Goal: Transaction & Acquisition: Purchase product/service

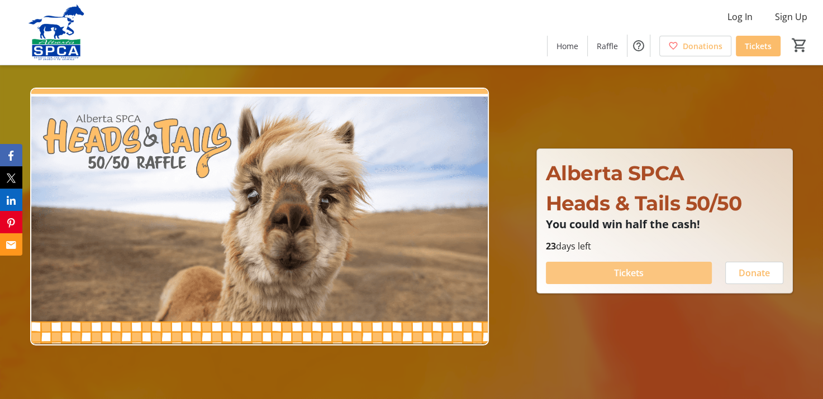
click at [635, 273] on span "Tickets" at bounding box center [629, 272] width 30 height 13
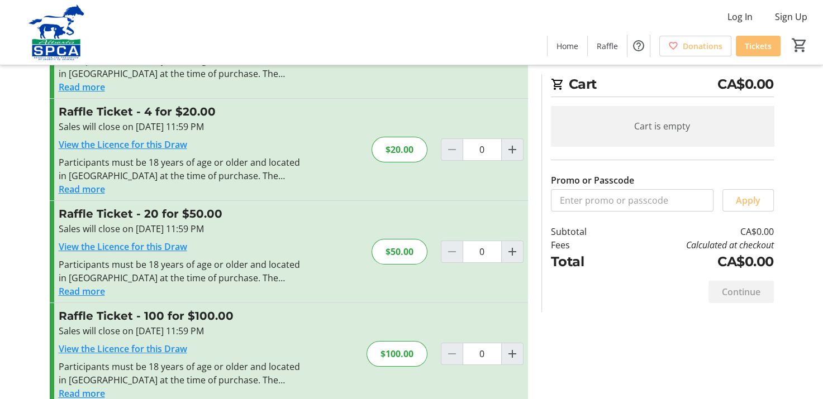
scroll to position [112, 0]
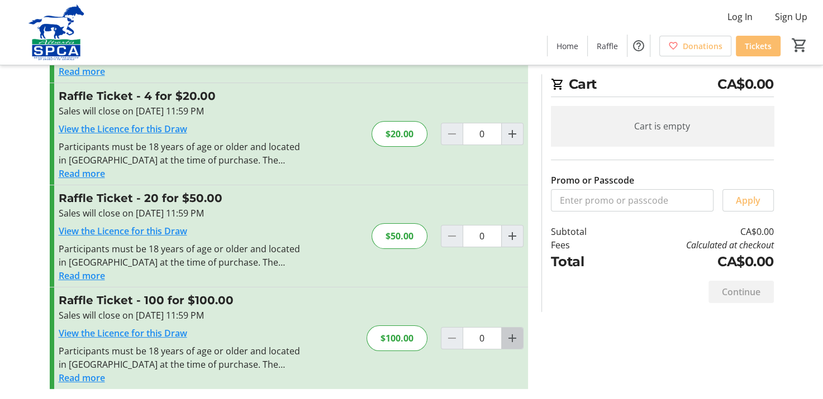
click at [513, 334] on mat-icon "Increment by one" at bounding box center [511, 338] width 13 height 13
type input "1"
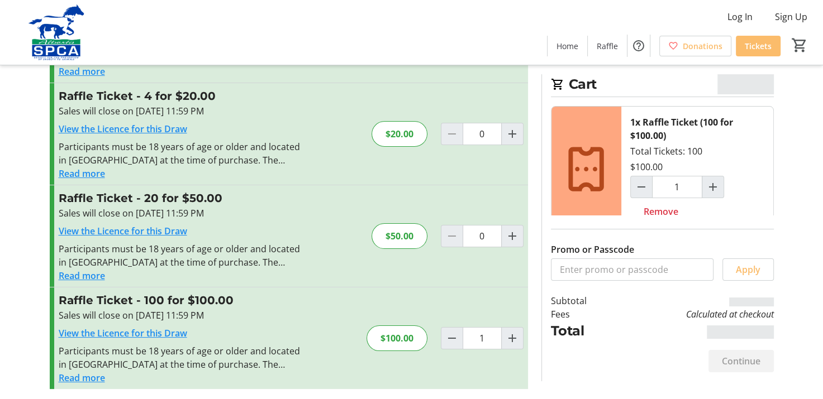
scroll to position [114, 0]
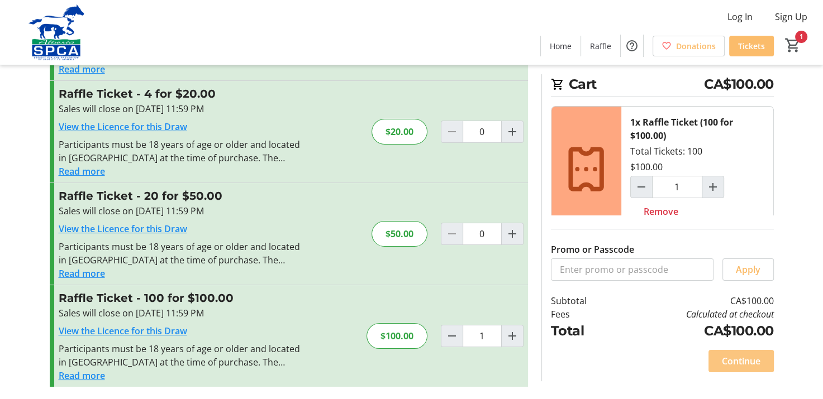
click at [757, 361] on span "Continue" at bounding box center [741, 361] width 39 height 13
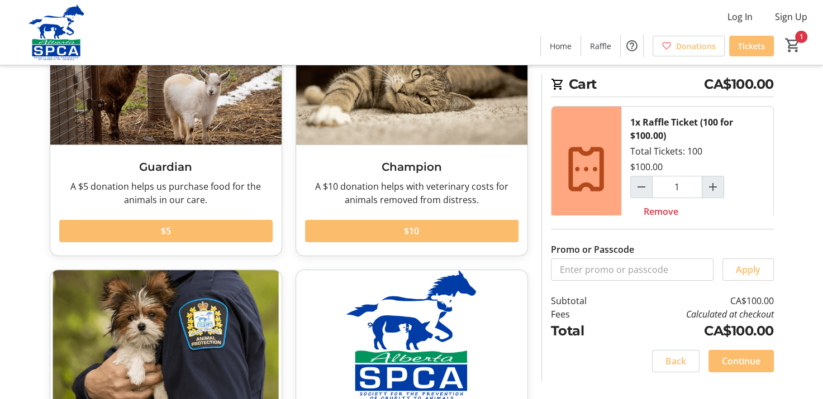
scroll to position [223, 0]
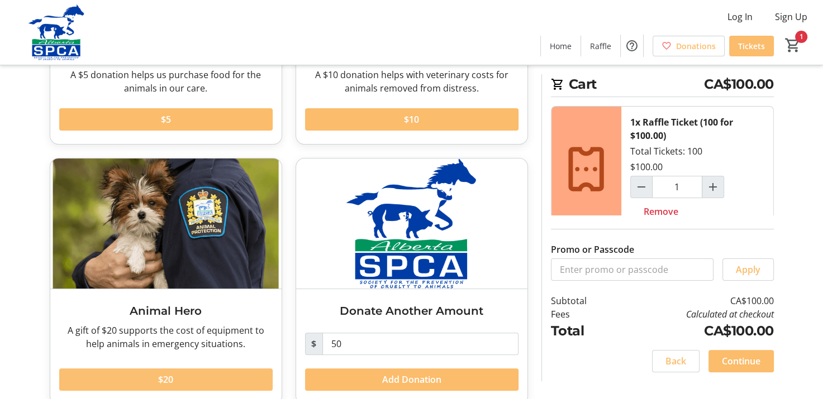
click at [233, 377] on span at bounding box center [165, 379] width 213 height 27
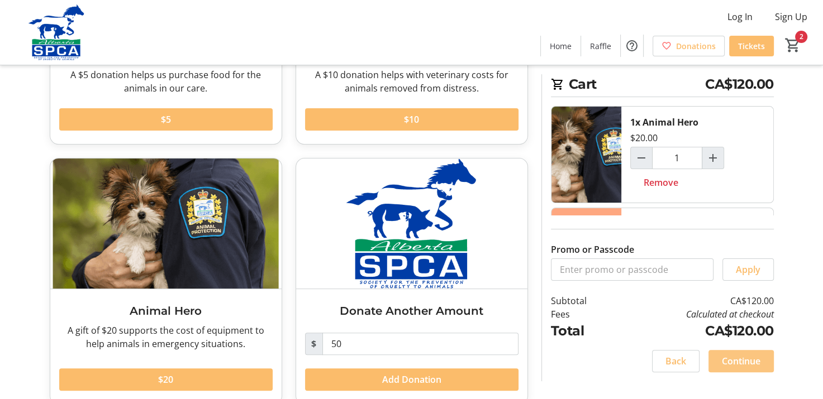
click at [748, 360] on span "Continue" at bounding box center [741, 361] width 39 height 13
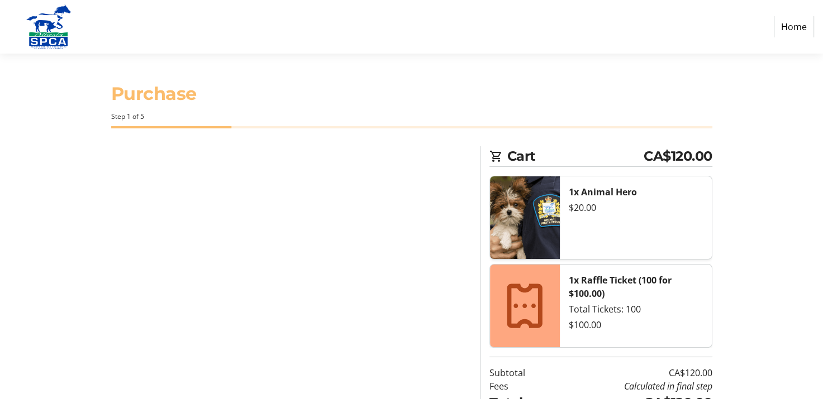
select select "CA"
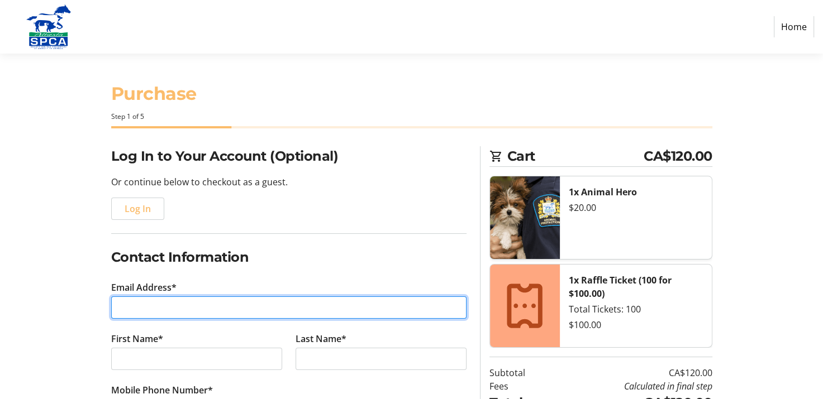
click at [163, 303] on input "Email Address*" at bounding box center [288, 308] width 355 height 22
type input "[EMAIL_ADDRESS][DOMAIN_NAME]"
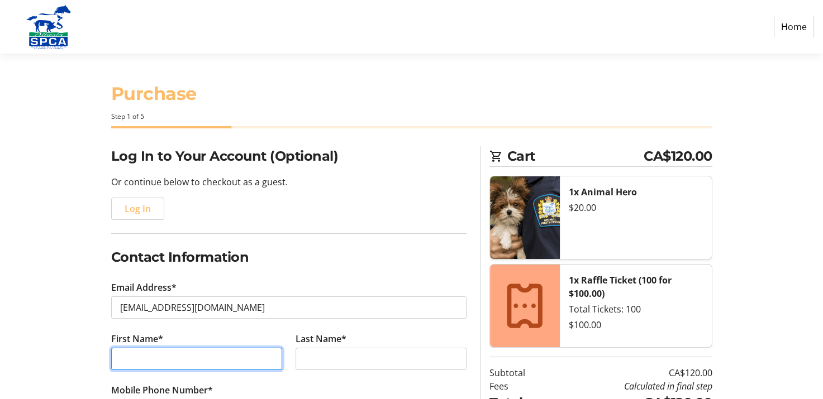
type input "[PERSON_NAME]"
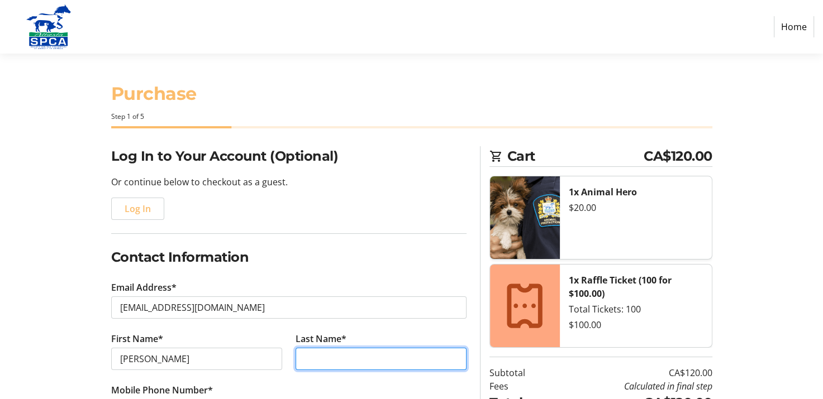
type input "[PERSON_NAME]"
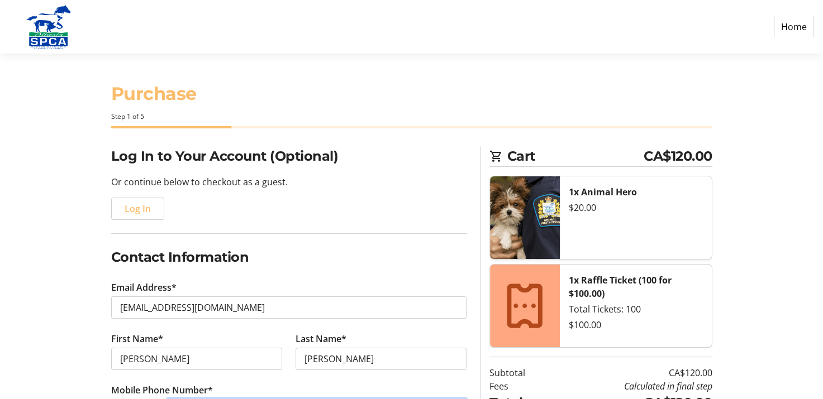
type input "[PHONE_NUMBER]"
type input "RR 2"
type input "Millet"
select select "AB"
type input "T0C 1Z0"
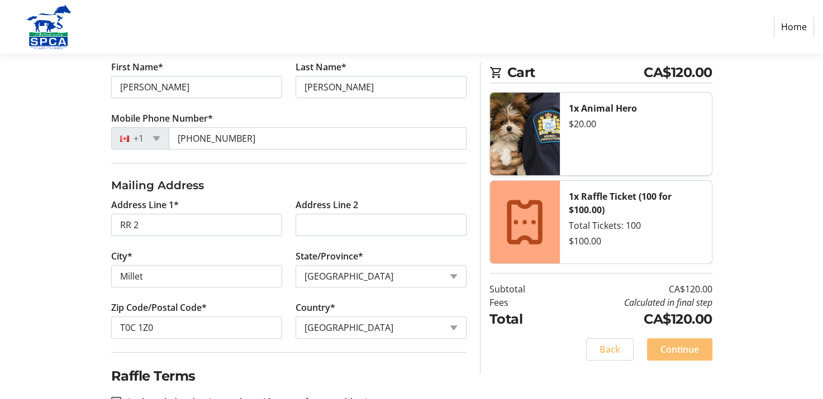
scroll to position [306, 0]
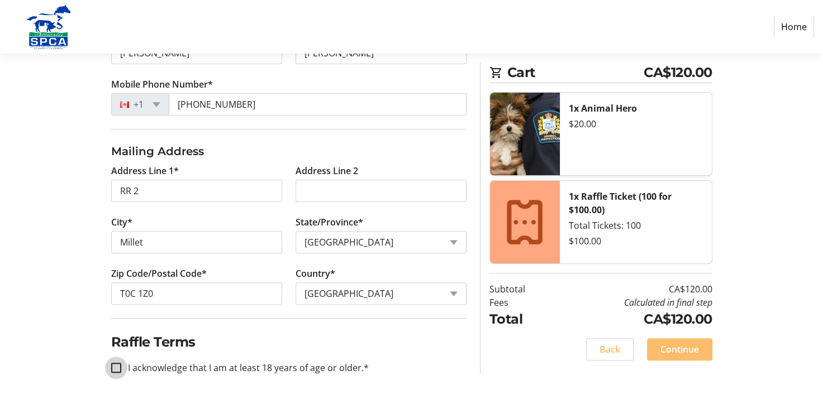
click at [114, 365] on input "I acknowledge that I am at least 18 years of age or older.*" at bounding box center [116, 368] width 10 height 10
checkbox input "true"
click at [683, 347] on span "Continue" at bounding box center [679, 349] width 39 height 13
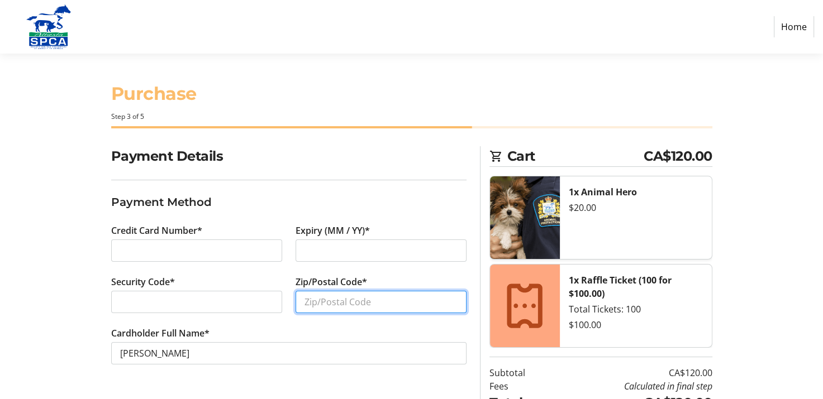
click at [341, 304] on input "Zip/Postal Code*" at bounding box center [380, 302] width 171 height 22
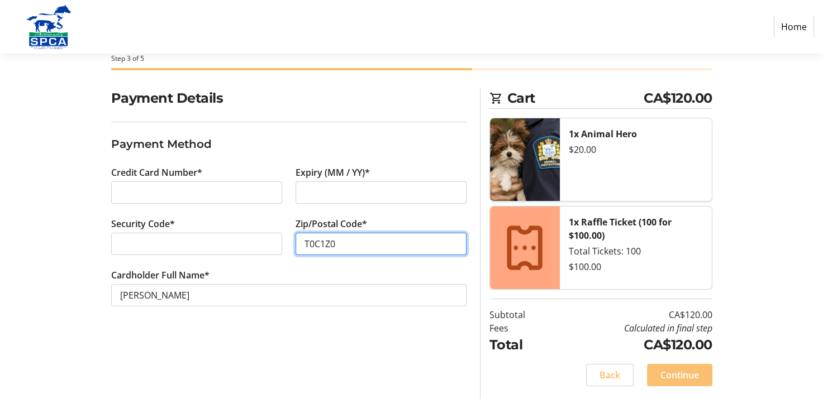
type input "T0C1Z0"
click at [679, 373] on span "Continue" at bounding box center [679, 375] width 39 height 13
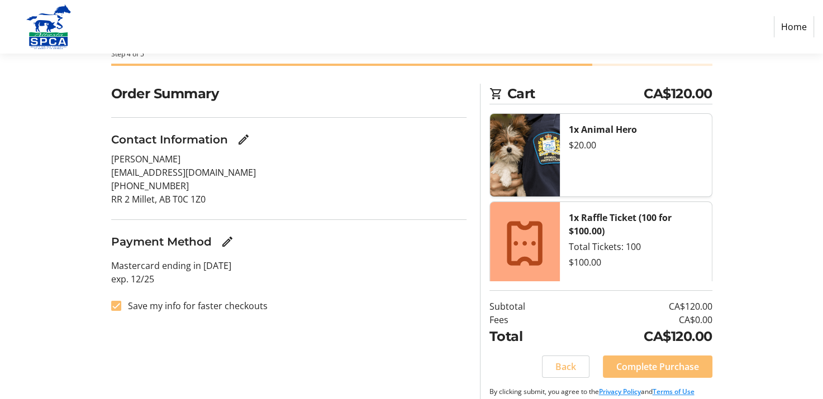
scroll to position [84, 0]
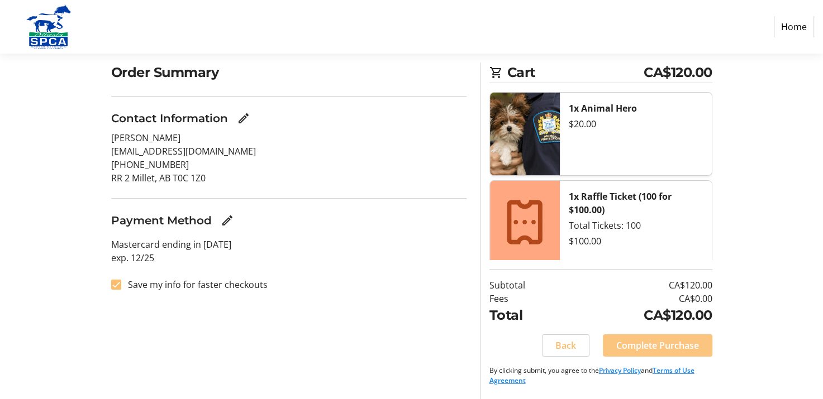
click at [662, 341] on span "Complete Purchase" at bounding box center [657, 345] width 83 height 13
